Goal: Task Accomplishment & Management: Manage account settings

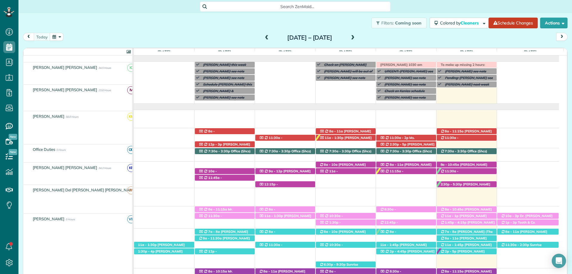
scroll to position [232, 0]
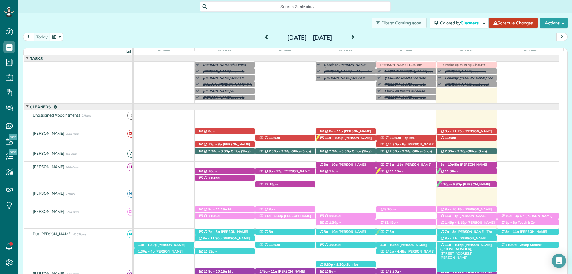
scroll to position [24, 0]
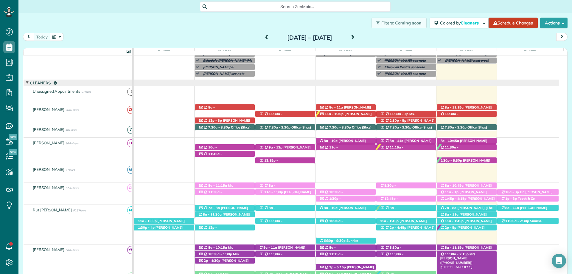
click at [476, 255] on span "Mrs. Maggie ScootCogle (+13344195552)" at bounding box center [458, 258] width 36 height 13
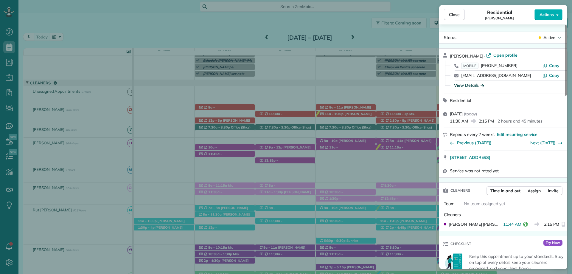
click at [468, 85] on div "View Details" at bounding box center [469, 85] width 30 height 6
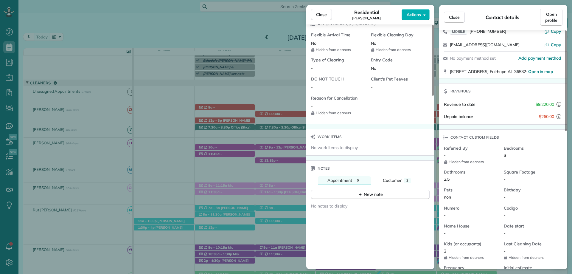
scroll to position [476, 0]
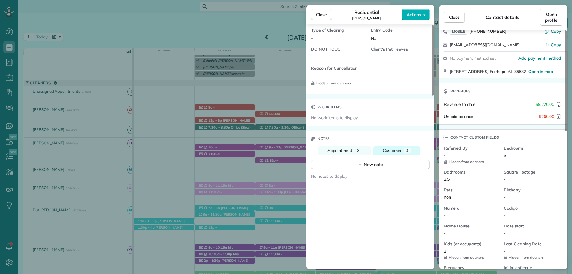
click at [401, 149] on button "Customer 3" at bounding box center [396, 150] width 47 height 9
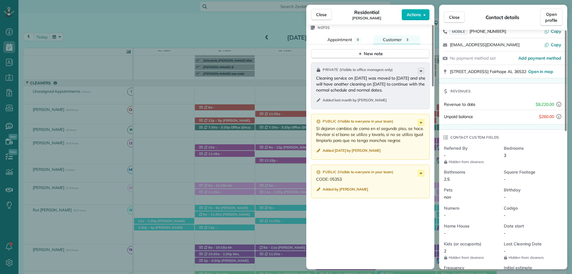
scroll to position [595, 0]
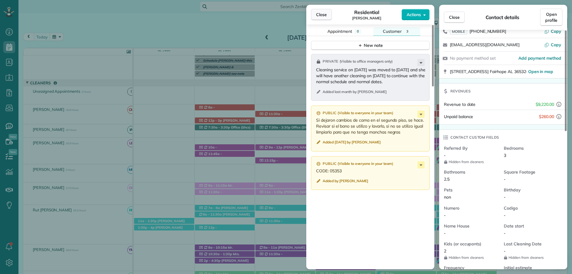
click at [324, 15] on span "Close" at bounding box center [321, 15] width 11 height 6
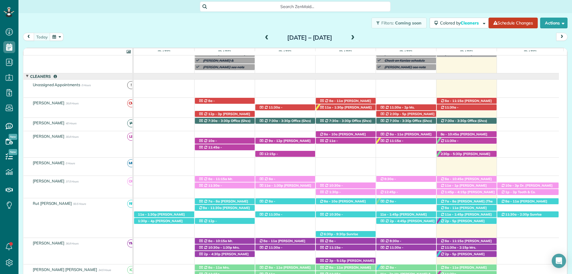
scroll to position [60, 0]
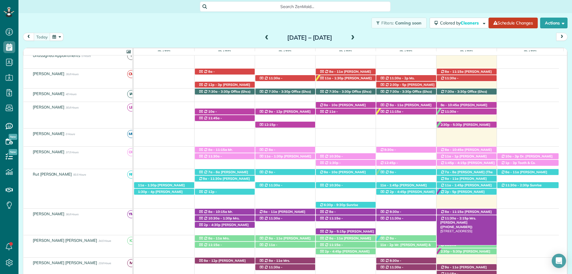
click at [476, 216] on span "Mrs. Maggie ScootCogle (+13344195552)" at bounding box center [458, 222] width 36 height 13
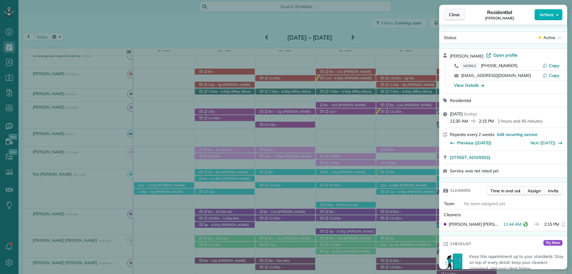
click at [452, 18] on button "Close" at bounding box center [454, 14] width 21 height 11
click at [454, 15] on span "Close" at bounding box center [454, 15] width 11 height 6
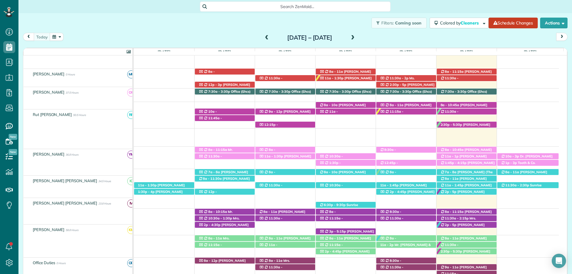
scroll to position [60, 0]
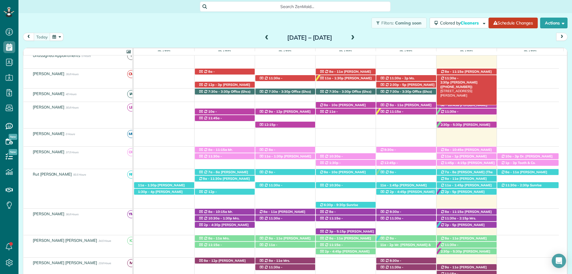
click at [458, 79] on span "11:30a - 2:30p" at bounding box center [449, 80] width 18 height 8
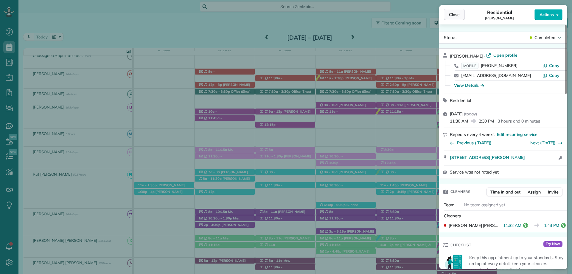
click at [456, 12] on span "Close" at bounding box center [454, 15] width 11 height 6
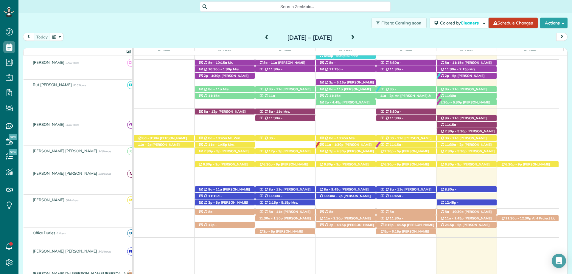
scroll to position [208, 0]
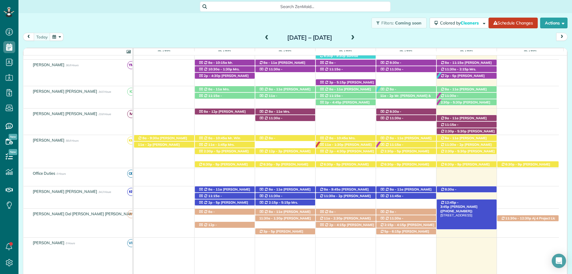
click at [477, 204] on span "Susan Godwin (+12514589000)" at bounding box center [458, 208] width 37 height 8
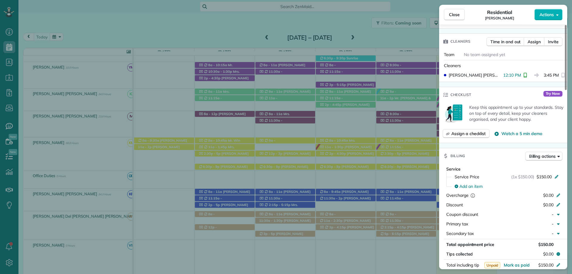
scroll to position [211, 0]
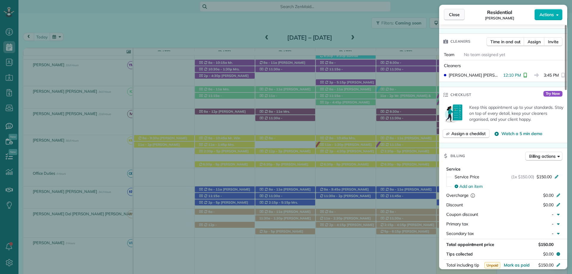
click at [458, 13] on span "Close" at bounding box center [454, 15] width 11 height 6
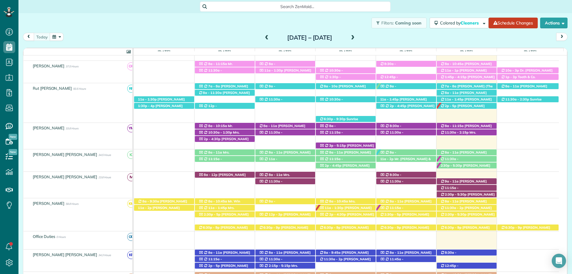
scroll to position [92, 0]
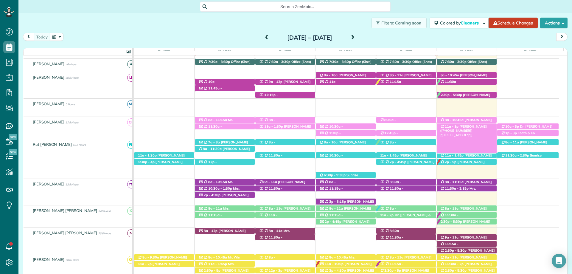
click at [464, 125] on span "Joni Golde (+19196962048)" at bounding box center [463, 128] width 46 height 8
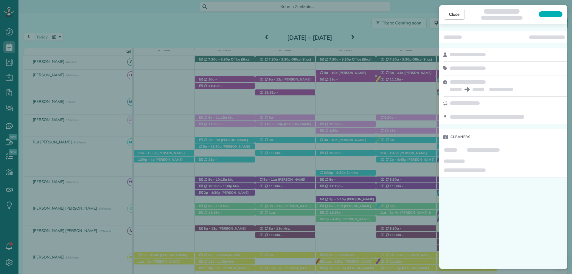
scroll to position [89, 0]
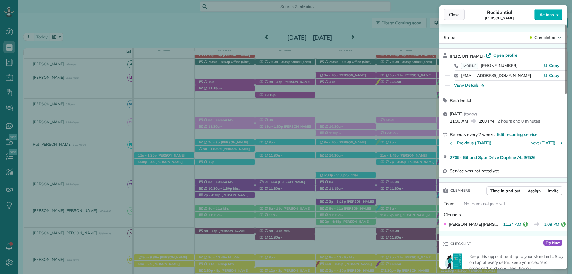
click at [454, 18] on button "Close" at bounding box center [454, 14] width 21 height 11
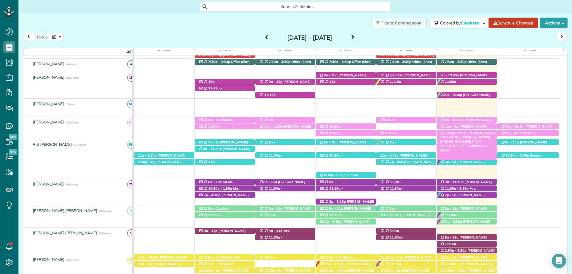
click at [471, 131] on span "Mandy King (DC LAWN) (+12059027602, +12512709897)" at bounding box center [467, 137] width 54 height 13
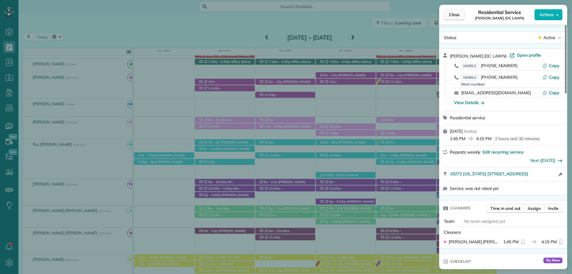
click at [452, 16] on span "Close" at bounding box center [454, 15] width 11 height 6
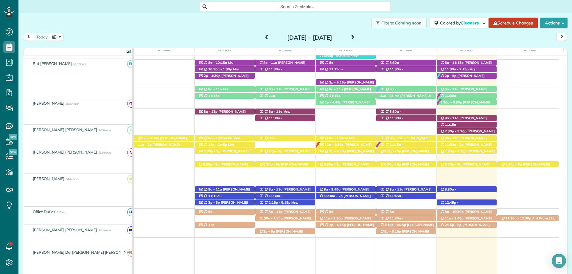
scroll to position [208, 0]
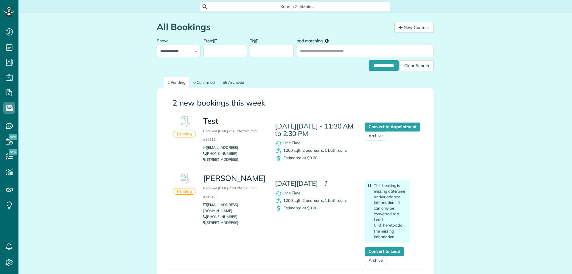
scroll to position [3, 3]
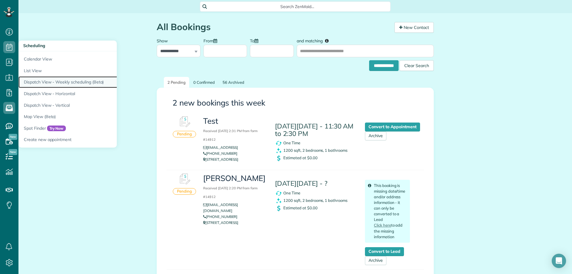
click at [70, 81] on link "Dispatch View - Weekly scheduling (Beta)" at bounding box center [92, 82] width 149 height 12
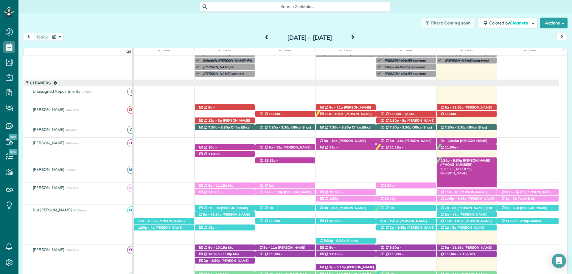
scroll to position [3, 3]
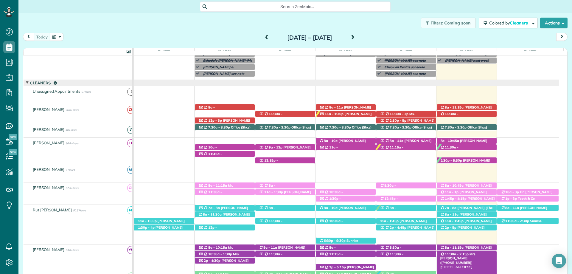
click at [476, 255] on span "Mrs. Maggie ScootCogle (+13344195552)" at bounding box center [458, 258] width 36 height 13
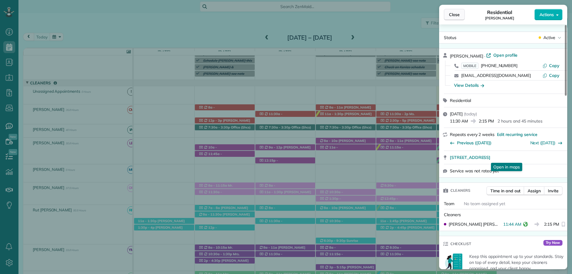
click at [453, 14] on span "Close" at bounding box center [454, 15] width 11 height 6
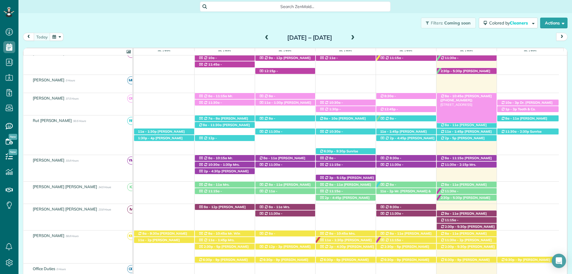
scroll to position [173, 0]
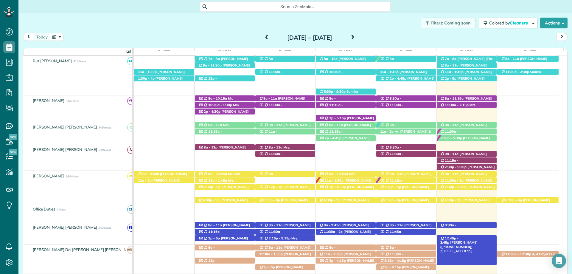
click at [477, 240] on span "Susan Godwin (+12514589000)" at bounding box center [458, 244] width 37 height 8
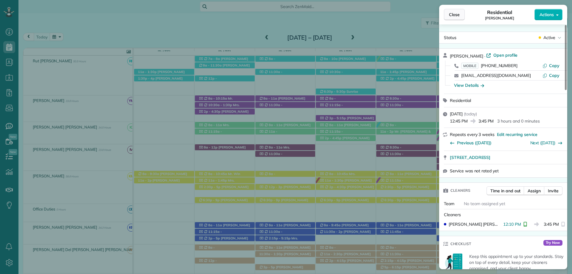
click at [452, 16] on span "Close" at bounding box center [454, 15] width 11 height 6
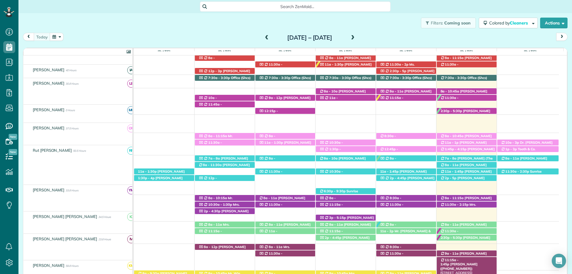
scroll to position [24, 0]
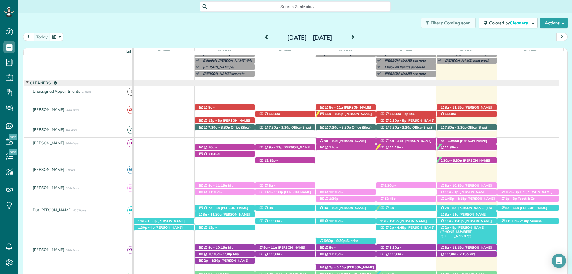
click at [474, 229] on span "Mrs. Laurel Peakman (+19365371448)" at bounding box center [462, 229] width 44 height 8
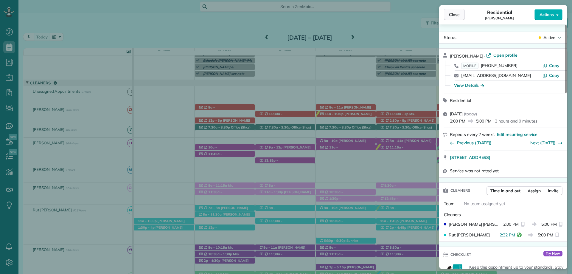
click at [457, 15] on span "Close" at bounding box center [454, 15] width 11 height 6
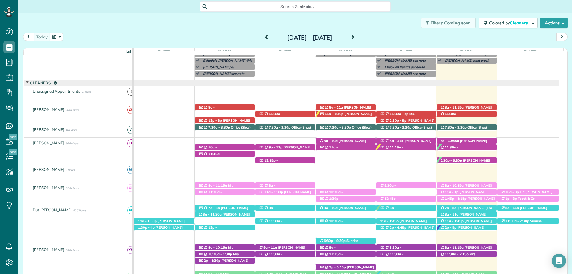
click at [287, 10] on div "Search ZenMaid…" at bounding box center [295, 6] width 191 height 10
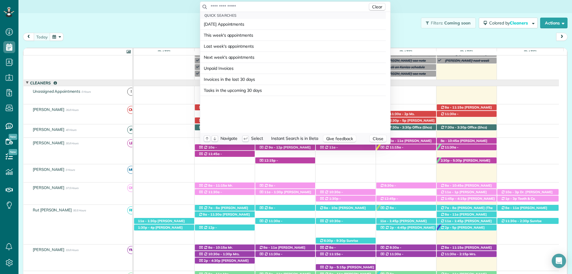
click at [291, 6] on input "text" at bounding box center [288, 7] width 157 height 6
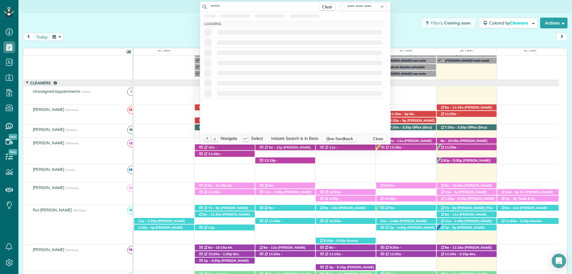
click at [254, 4] on input "*****" at bounding box center [262, 7] width 104 height 6
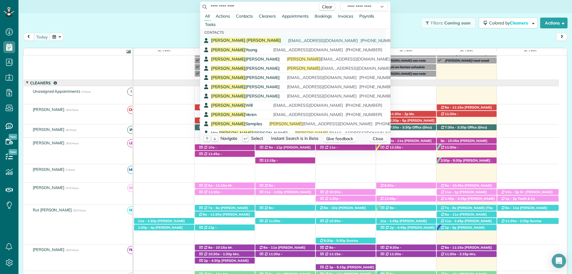
type input "**********"
click at [246, 40] on div "Linda Crawford papalovesnana123@gmail.com (541) 788-4900" at bounding box center [297, 41] width 173 height 6
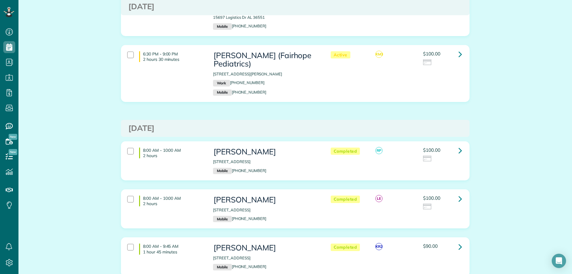
scroll to position [417, 0]
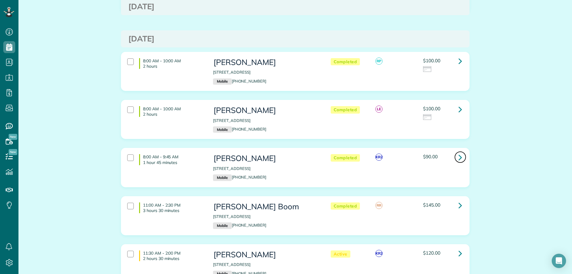
click at [458, 152] on icon at bounding box center [460, 157] width 4 height 10
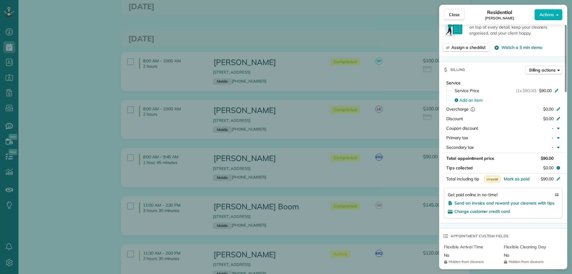
scroll to position [238, 0]
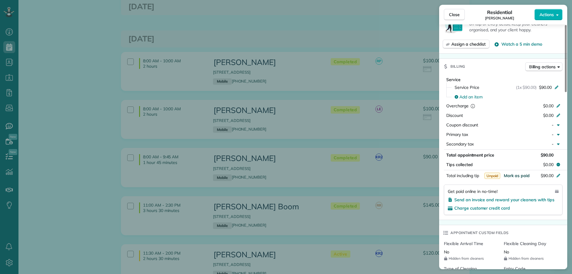
click at [522, 173] on span "Mark as paid" at bounding box center [516, 175] width 26 height 5
click at [456, 16] on span "Close" at bounding box center [454, 15] width 11 height 6
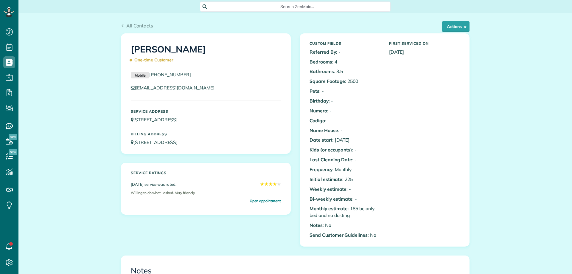
scroll to position [3, 3]
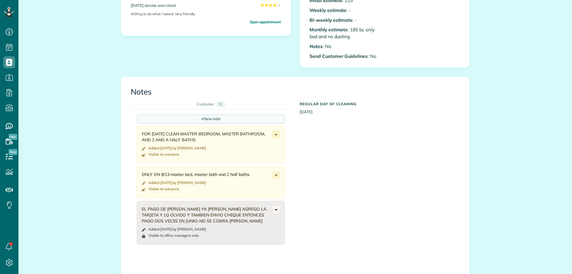
click at [203, 121] on div "+ New note" at bounding box center [211, 118] width 148 height 9
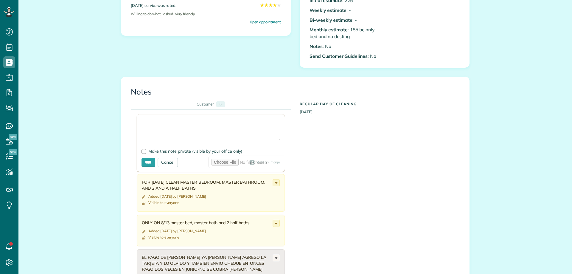
click at [169, 124] on textarea at bounding box center [210, 129] width 138 height 21
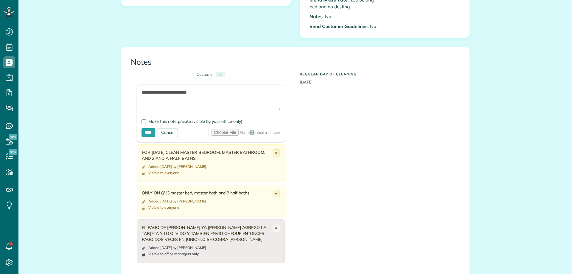
click at [184, 92] on textarea "**********" at bounding box center [210, 99] width 138 height 21
type textarea "**********"
click at [143, 119] on div at bounding box center [143, 121] width 5 height 5
click at [143, 127] on form "**********" at bounding box center [211, 113] width 148 height 57
click at [144, 130] on input "****" at bounding box center [148, 132] width 14 height 9
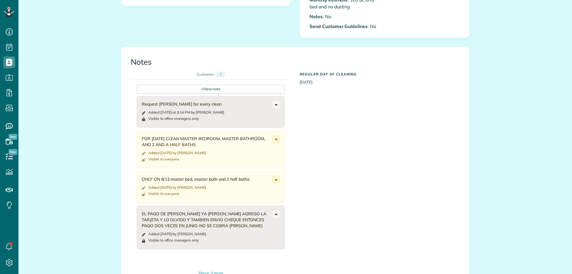
click at [430, 189] on div "+ New note Request Yolanda for every clean Added today at 3:14 PM by Imelda Are…" at bounding box center [291, 178] width 320 height 196
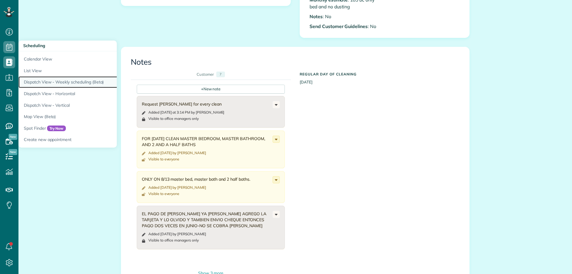
click at [63, 80] on link "Dispatch View - Weekly scheduling (Beta)" at bounding box center [92, 82] width 149 height 12
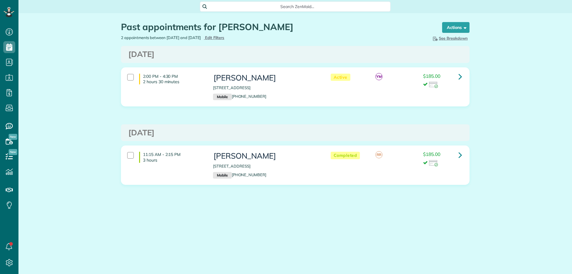
scroll to position [3, 3]
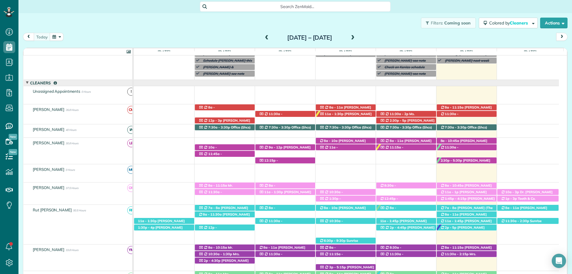
scroll to position [3, 3]
click at [234, 262] on span "[PERSON_NAME] ([PHONE_NUMBER])" at bounding box center [223, 262] width 50 height 8
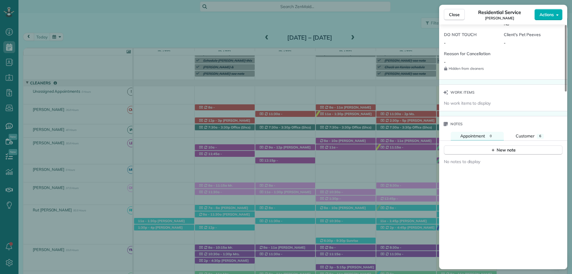
scroll to position [536, 0]
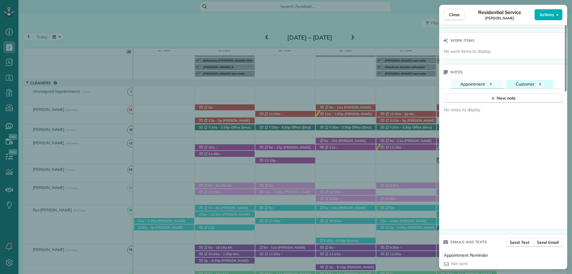
click at [526, 86] on span "Customer" at bounding box center [524, 83] width 19 height 5
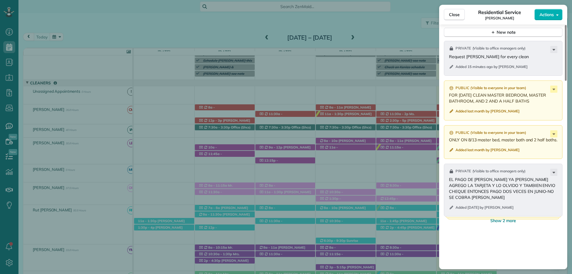
scroll to position [625, 0]
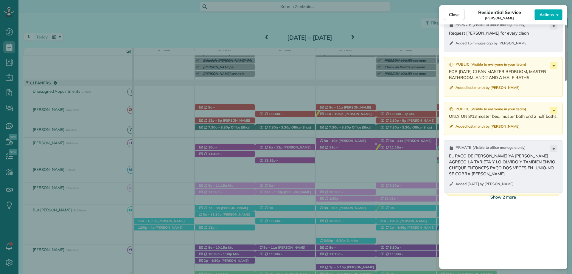
click at [507, 195] on span "Show 2 more" at bounding box center [503, 197] width 26 height 6
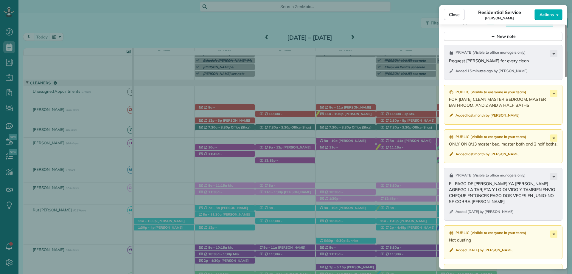
scroll to position [536, 0]
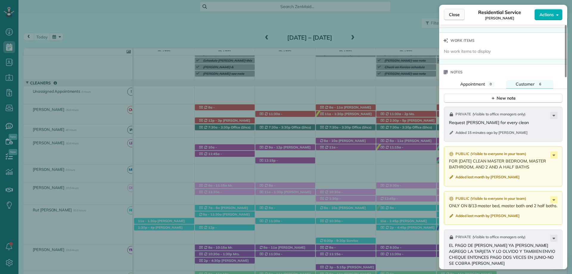
drag, startPoint x: 453, startPoint y: 8, endPoint x: 452, endPoint y: 13, distance: 4.3
click at [452, 10] on div "Close Residential Service Linda Crawford Actions" at bounding box center [503, 15] width 128 height 20
click at [452, 13] on span "Close" at bounding box center [454, 15] width 11 height 6
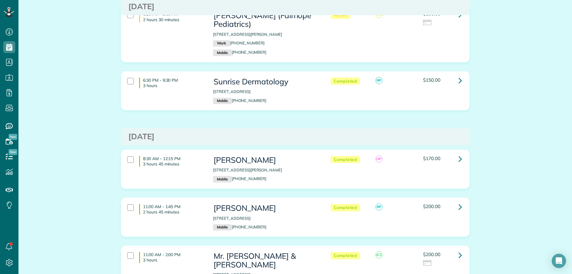
scroll to position [685, 0]
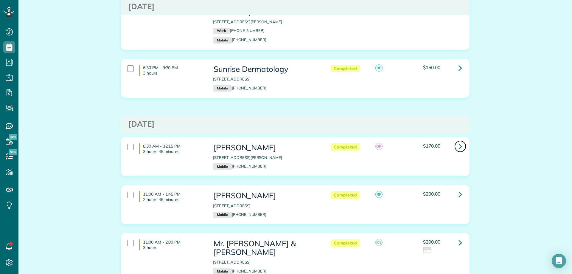
click at [458, 141] on icon at bounding box center [460, 146] width 4 height 10
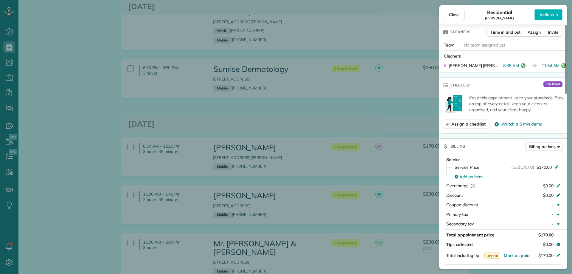
scroll to position [188, 0]
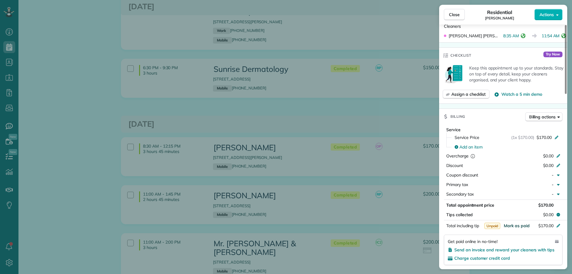
click at [513, 224] on span "Mark as paid" at bounding box center [516, 225] width 26 height 5
click at [460, 13] on button "Close" at bounding box center [454, 14] width 21 height 11
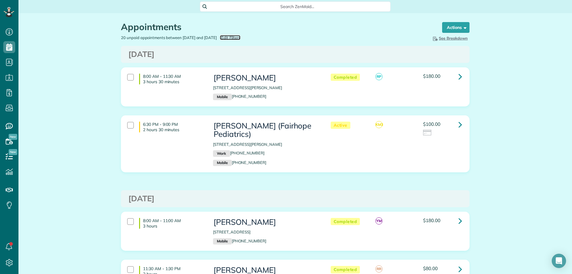
click at [240, 38] on span "Edit Filters" at bounding box center [230, 37] width 19 height 5
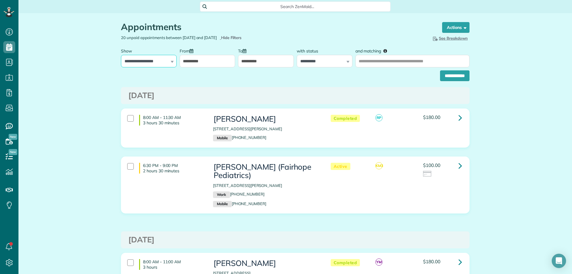
click at [155, 61] on select "**********" at bounding box center [149, 61] width 56 height 13
click at [192, 61] on input "**********" at bounding box center [208, 61] width 56 height 13
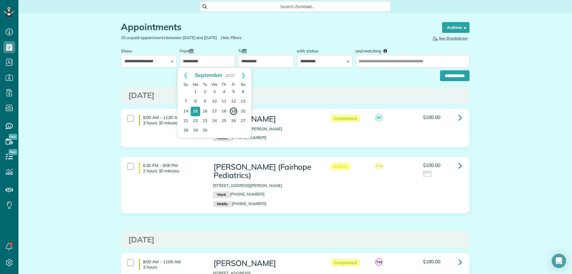
click at [235, 108] on link "19" at bounding box center [233, 111] width 8 height 8
type input "**********"
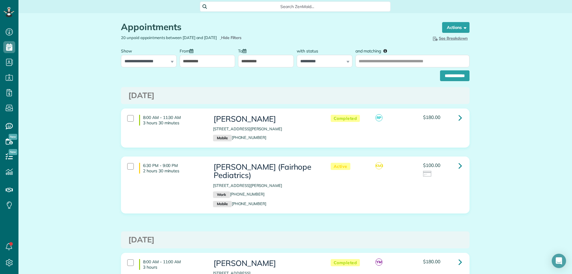
click at [259, 60] on input "**********" at bounding box center [266, 61] width 56 height 13
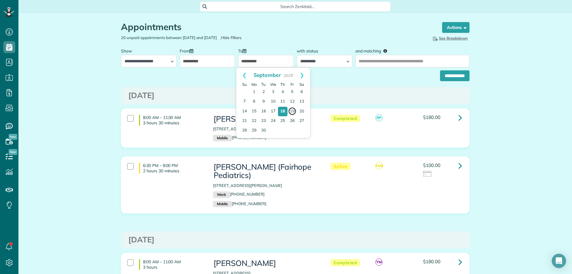
drag, startPoint x: 290, startPoint y: 110, endPoint x: 361, endPoint y: 90, distance: 73.6
click at [290, 110] on link "19" at bounding box center [292, 111] width 8 height 8
type input "**********"
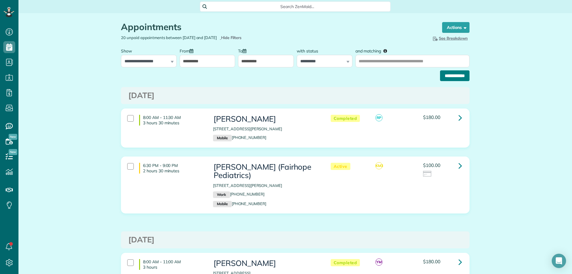
click at [457, 75] on input "**********" at bounding box center [454, 75] width 29 height 11
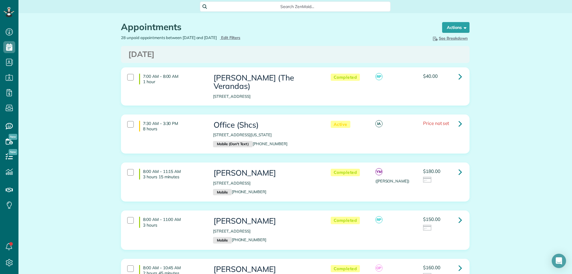
scroll to position [3, 3]
click at [455, 118] on link at bounding box center [460, 124] width 12 height 12
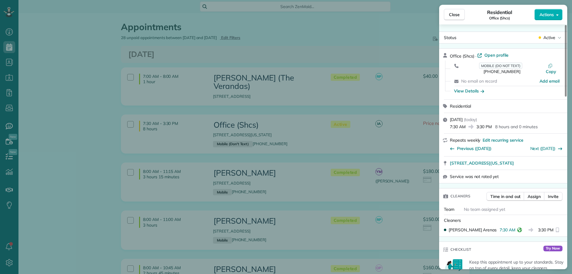
scroll to position [298, 0]
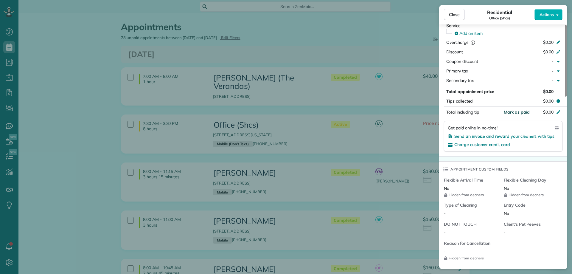
click at [511, 109] on span "Mark as paid" at bounding box center [516, 111] width 26 height 5
click at [455, 15] on span "Close" at bounding box center [454, 15] width 11 height 6
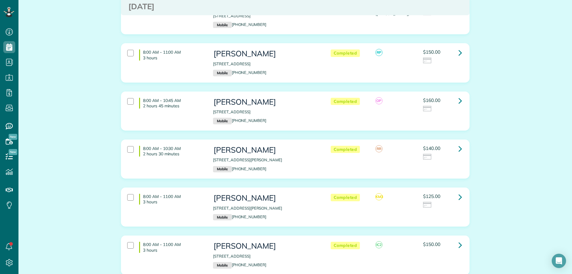
scroll to position [238, 0]
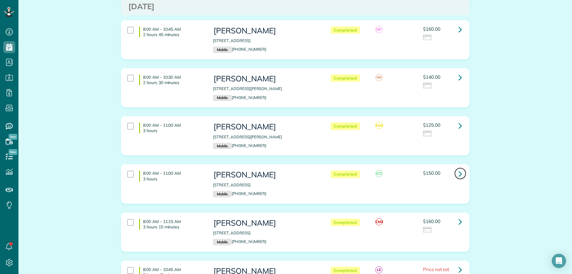
click at [458, 168] on icon at bounding box center [460, 173] width 4 height 10
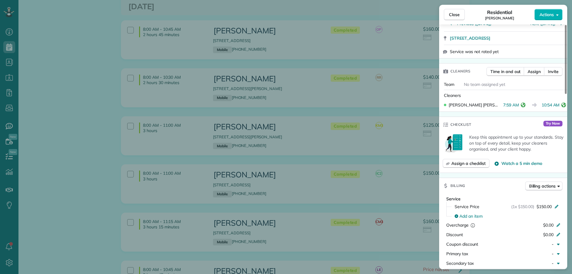
scroll to position [238, 0]
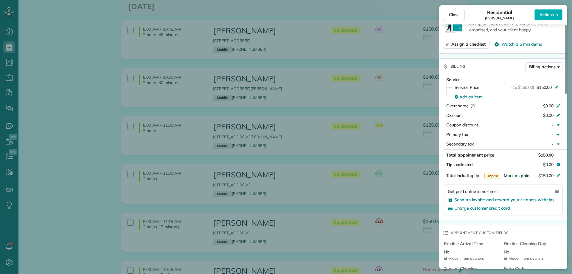
click at [518, 176] on span "Mark as paid" at bounding box center [516, 175] width 26 height 5
click at [456, 12] on span "Close" at bounding box center [454, 15] width 11 height 6
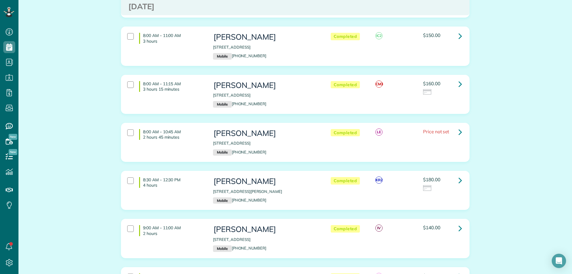
scroll to position [417, 0]
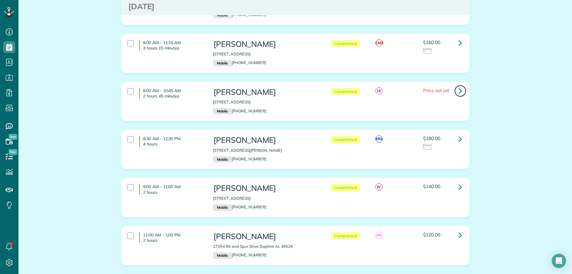
click at [458, 85] on icon at bounding box center [460, 90] width 4 height 10
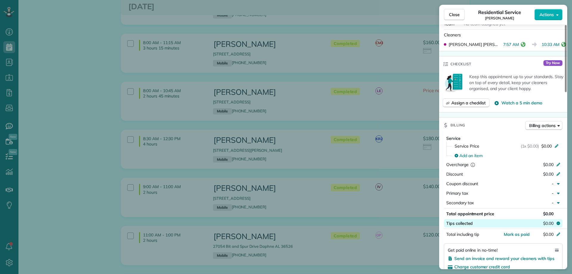
scroll to position [238, 0]
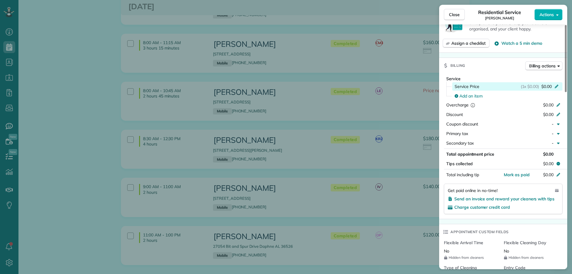
click at [556, 85] on icon at bounding box center [556, 87] width 4 height 4
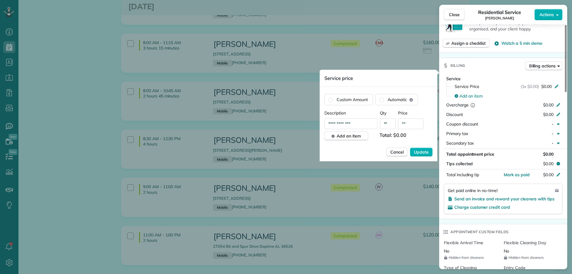
click at [410, 123] on input "**" at bounding box center [410, 123] width 25 height 11
type input "****"
click at [426, 152] on span "Update" at bounding box center [421, 152] width 15 height 6
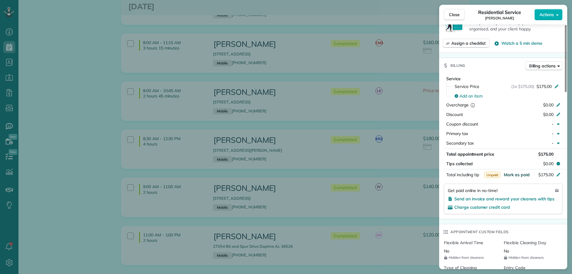
click at [517, 172] on span "Mark as paid" at bounding box center [516, 174] width 26 height 5
click at [450, 15] on span "Close" at bounding box center [454, 15] width 11 height 6
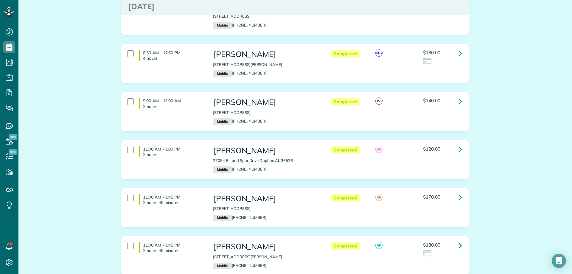
scroll to position [506, 0]
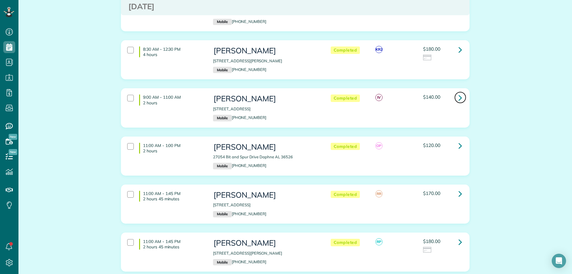
click at [460, 91] on link at bounding box center [460, 97] width 12 height 12
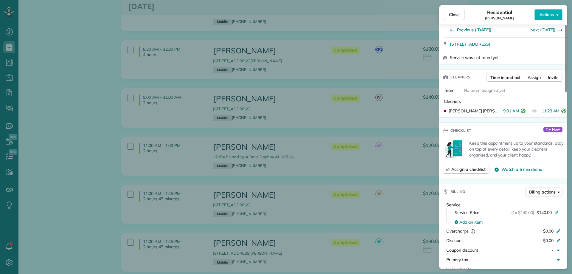
scroll to position [208, 0]
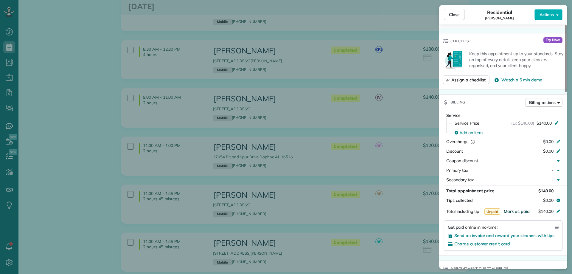
click at [519, 208] on span "Mark as paid" at bounding box center [516, 210] width 26 height 5
click at [453, 13] on span "Close" at bounding box center [454, 15] width 11 height 6
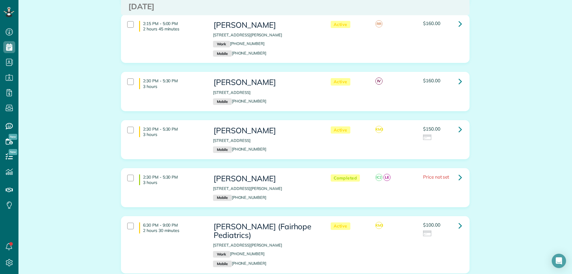
scroll to position [1191, 0]
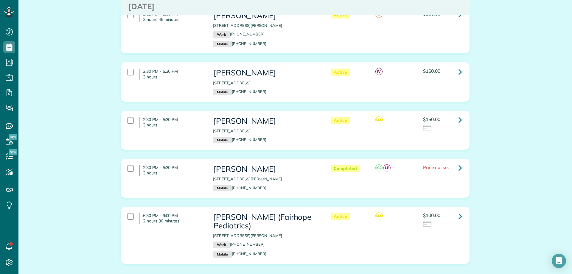
click at [458, 162] on icon at bounding box center [460, 167] width 4 height 10
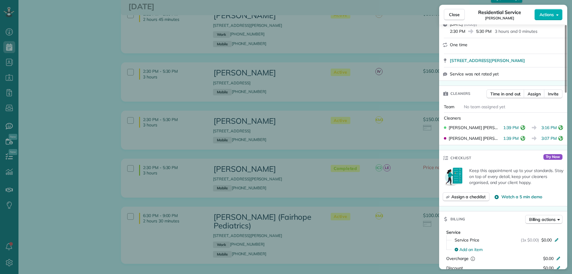
scroll to position [209, 0]
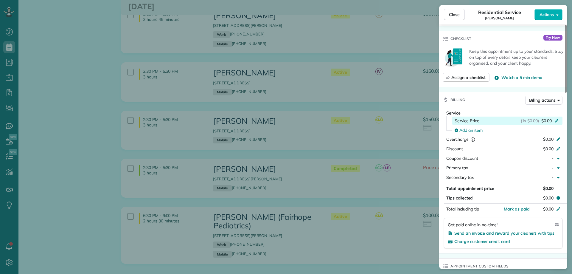
click at [557, 121] on icon at bounding box center [556, 120] width 5 height 5
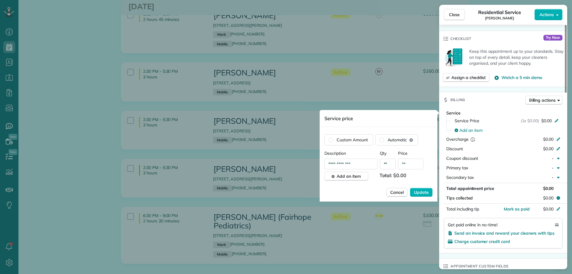
click at [406, 163] on input "**" at bounding box center [410, 163] width 25 height 11
type input "****"
click at [424, 187] on div "**********" at bounding box center [378, 175] width 108 height 51
click at [423, 194] on span "Update" at bounding box center [421, 192] width 15 height 6
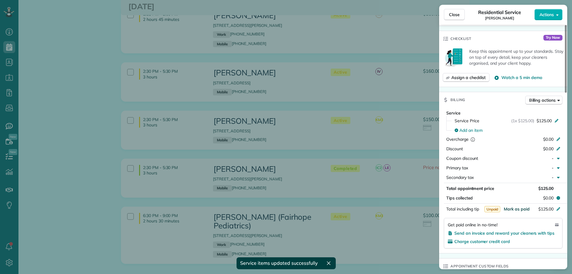
click at [515, 207] on span "Mark as paid" at bounding box center [516, 208] width 26 height 5
